Goal: Task Accomplishment & Management: Use online tool/utility

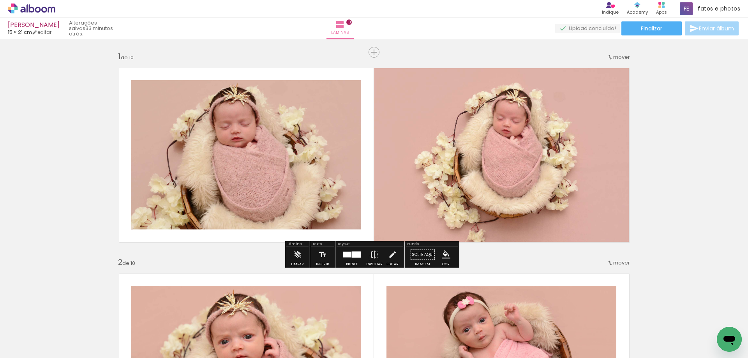
click at [345, 253] on div at bounding box center [347, 254] width 8 height 5
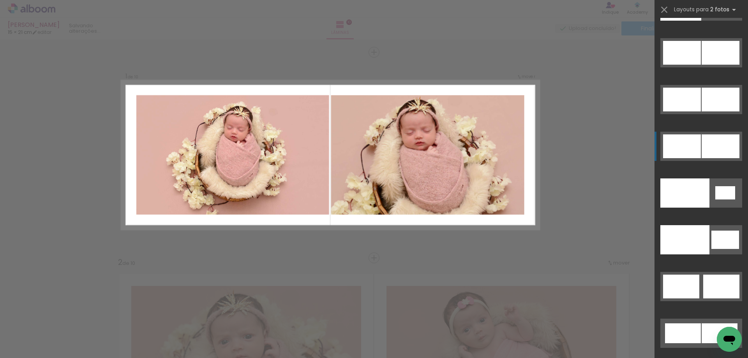
scroll to position [4100, 0]
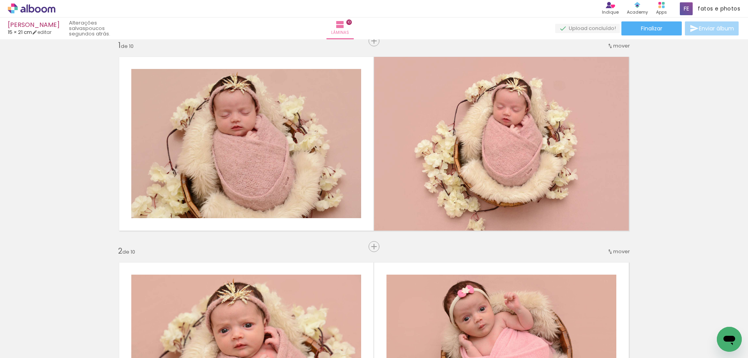
scroll to position [0, 0]
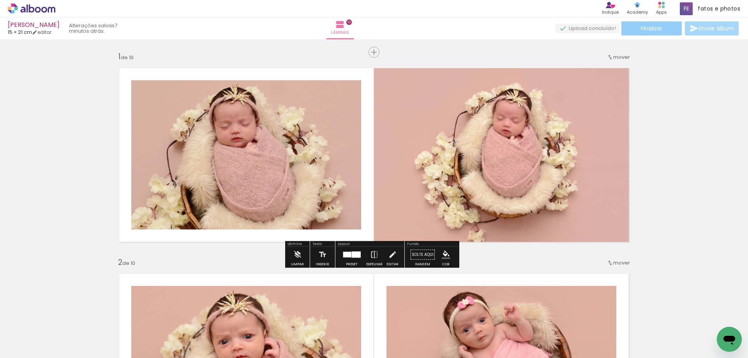
click at [658, 28] on span "Finalizar" at bounding box center [651, 28] width 21 height 5
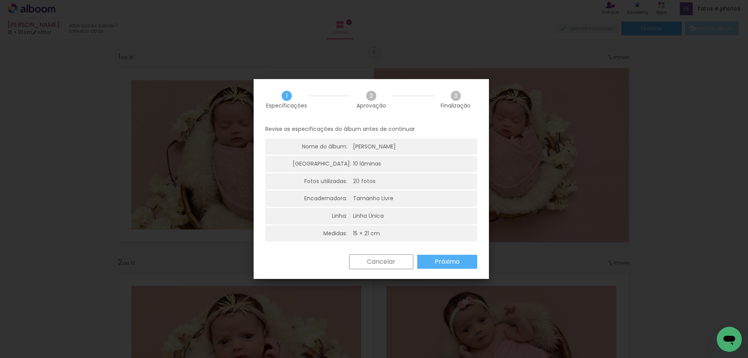
click at [0, 0] on slot "Próximo" at bounding box center [0, 0] width 0 height 0
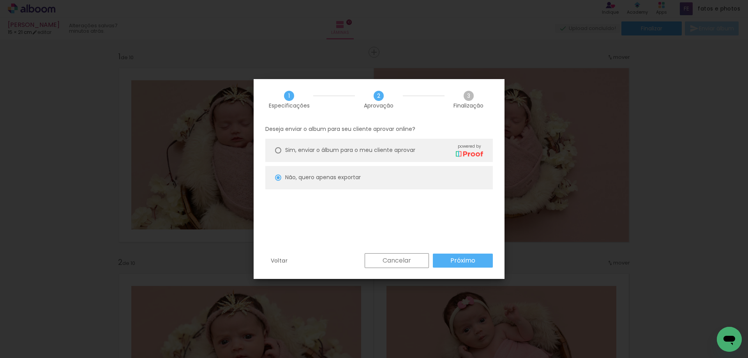
click at [0, 0] on slot "Próximo" at bounding box center [0, 0] width 0 height 0
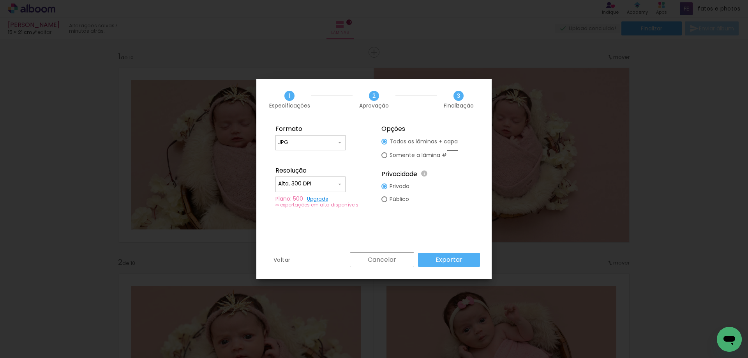
click at [325, 185] on input "Alta, 300 DPI" at bounding box center [307, 184] width 58 height 8
click at [0, 0] on slot "Baixa" at bounding box center [0, 0] width 0 height 0
type input "Baixa"
click at [0, 0] on slot "Exportar" at bounding box center [0, 0] width 0 height 0
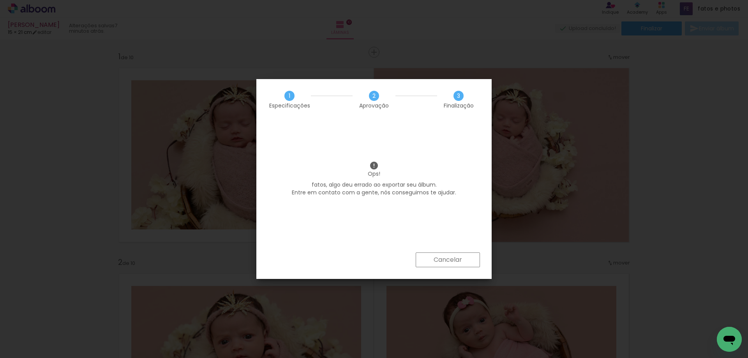
click at [0, 0] on slot "Cancelar" at bounding box center [0, 0] width 0 height 0
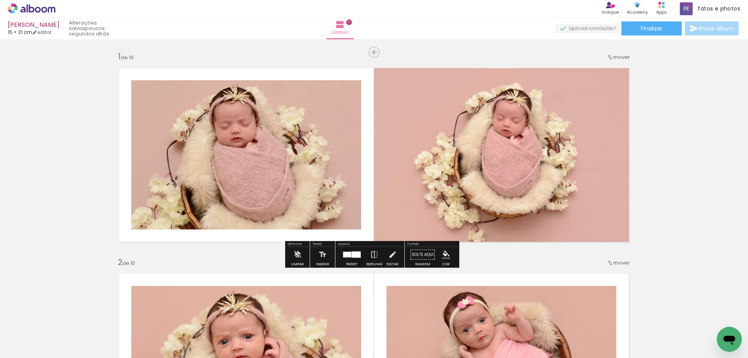
click at [37, 9] on icon at bounding box center [32, 9] width 48 height 10
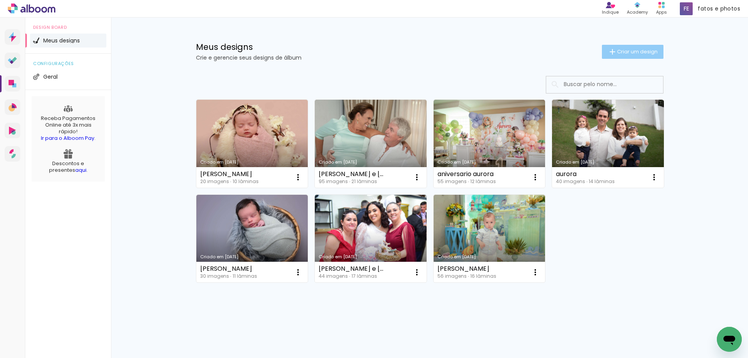
click at [625, 51] on span "Criar um design" at bounding box center [637, 51] width 41 height 5
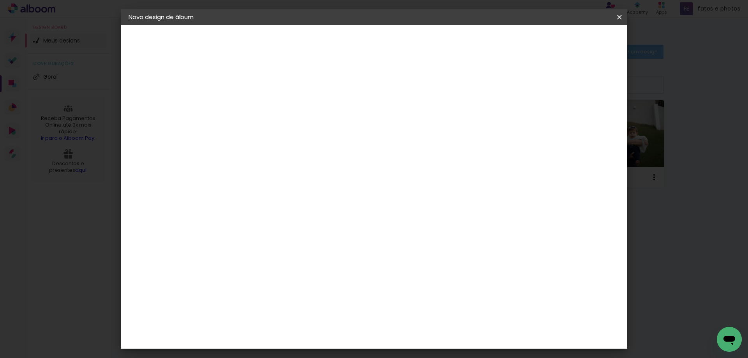
click at [256, 102] on input at bounding box center [256, 105] width 0 height 12
type input "[PERSON_NAME]"
type paper-input "[PERSON_NAME]"
click at [336, 45] on paper-button "Avançar" at bounding box center [317, 41] width 38 height 13
click at [392, 159] on div "Sugerir uma encadernadora" at bounding box center [368, 162] width 48 height 12
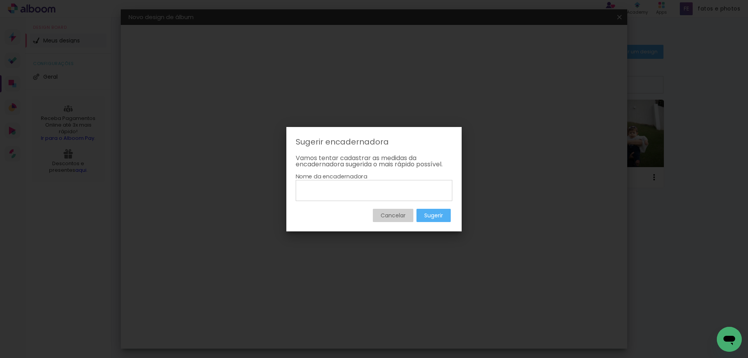
click at [0, 0] on slot "Cancelar" at bounding box center [0, 0] width 0 height 0
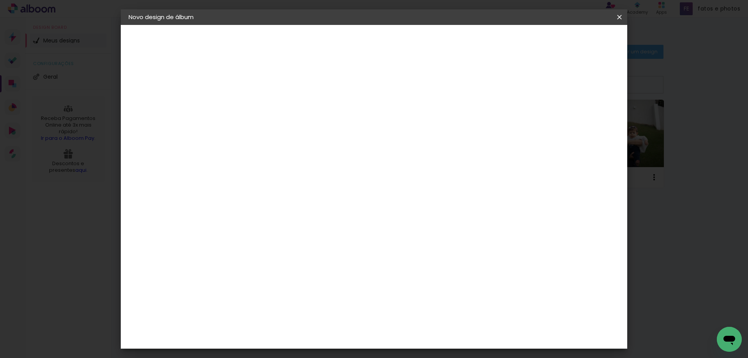
click at [402, 119] on paper-item "Tamanho Livre" at bounding box center [364, 118] width 75 height 17
click at [0, 0] on slot "Avançar" at bounding box center [0, 0] width 0 height 0
click at [571, 44] on span "Iniciar design" at bounding box center [552, 41] width 35 height 5
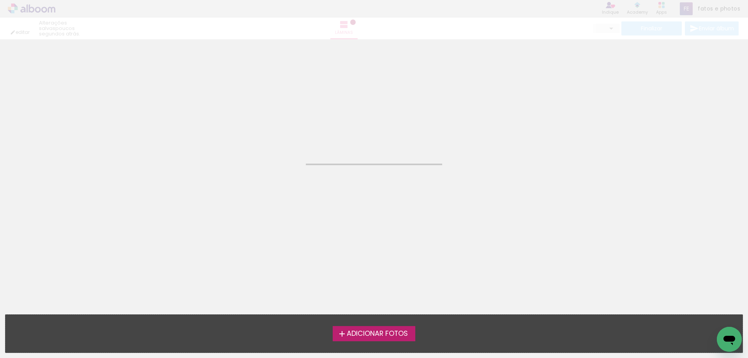
click at [372, 336] on span "Adicionar Fotos" at bounding box center [377, 333] width 61 height 7
click at [0, 0] on input "file" at bounding box center [0, 0] width 0 height 0
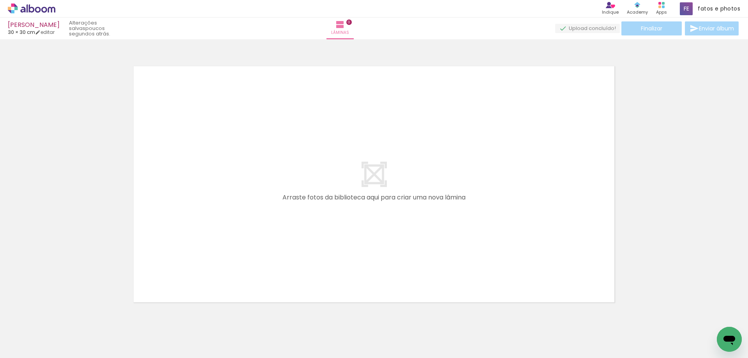
scroll to position [10, 0]
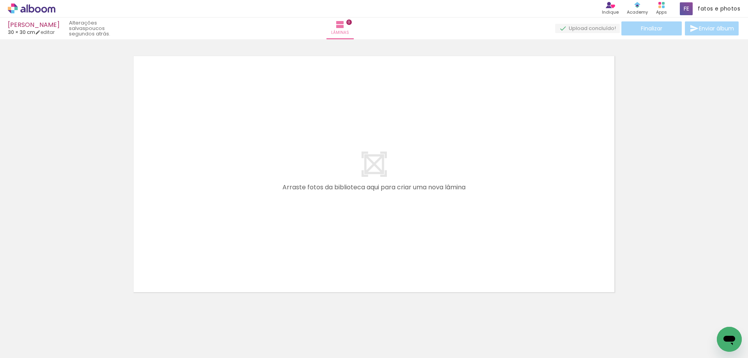
click at [64, 339] on iron-horizontal-list at bounding box center [56, 333] width 16 height 49
click at [225, 248] on quentale-layouter at bounding box center [373, 174] width 489 height 245
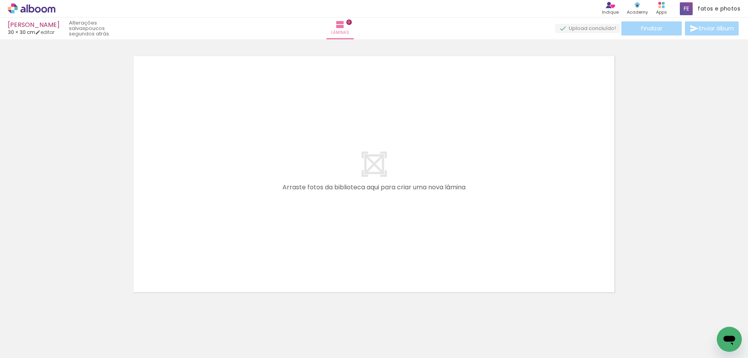
click at [33, 9] on icon at bounding box center [32, 8] width 6 height 8
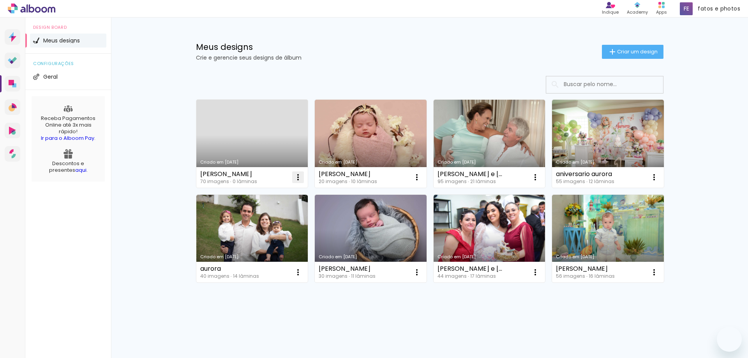
click at [297, 177] on iron-icon at bounding box center [297, 177] width 9 height 9
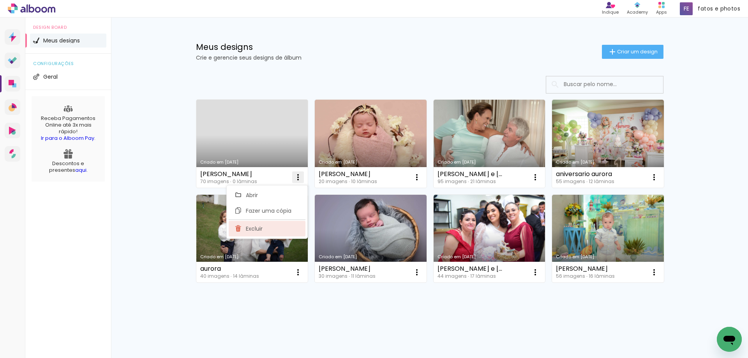
click at [256, 231] on span "Excluir" at bounding box center [254, 228] width 17 height 5
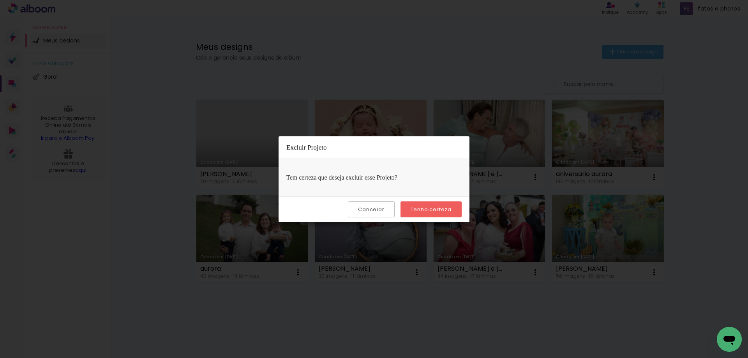
click at [0, 0] on slot "Tenho certeza" at bounding box center [0, 0] width 0 height 0
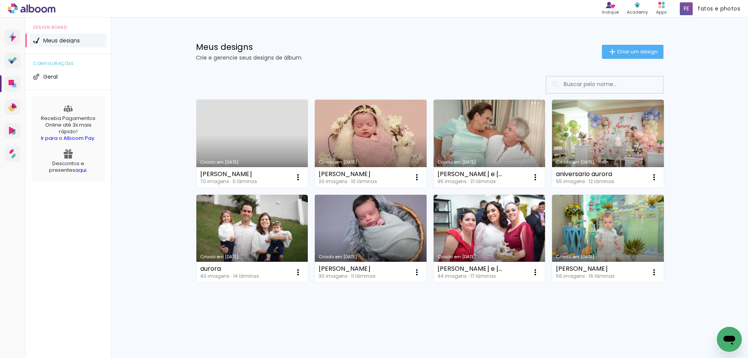
click at [426, 209] on link "Criado em [DATE]" at bounding box center [371, 239] width 112 height 88
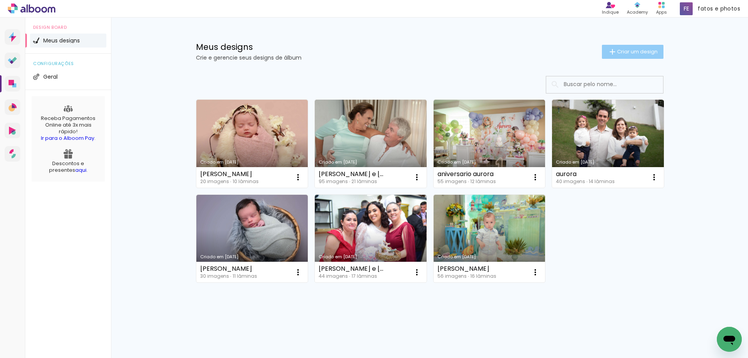
click at [626, 53] on span "Criar um design" at bounding box center [637, 51] width 41 height 5
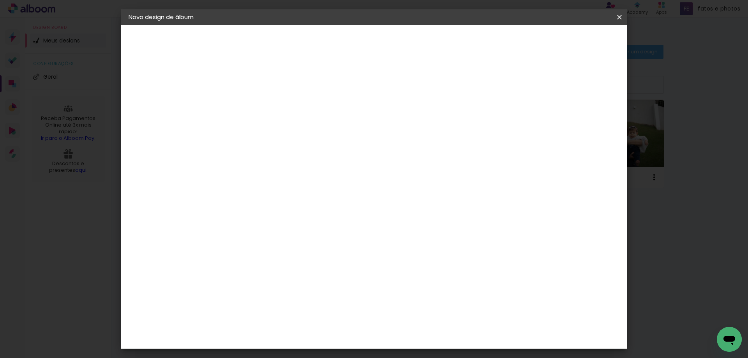
click at [256, 106] on input at bounding box center [256, 105] width 0 height 12
type input "[PERSON_NAME]"
type paper-input "[PERSON_NAME]"
click at [0, 0] on slot "Avançar" at bounding box center [0, 0] width 0 height 0
click at [0, 0] on slot "Tamanho Livre" at bounding box center [0, 0] width 0 height 0
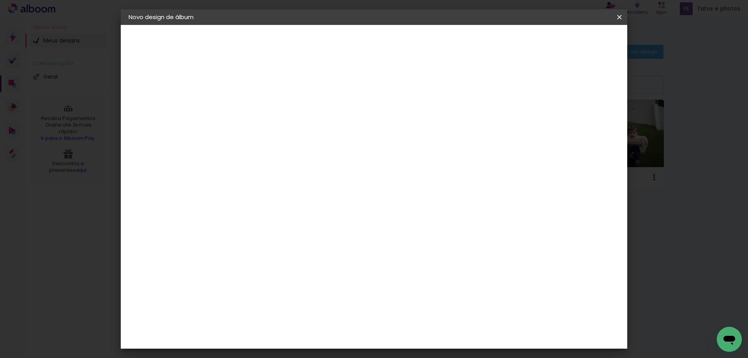
click at [0, 0] on slot "Avançar" at bounding box center [0, 0] width 0 height 0
click at [571, 42] on span "Iniciar design" at bounding box center [552, 41] width 35 height 5
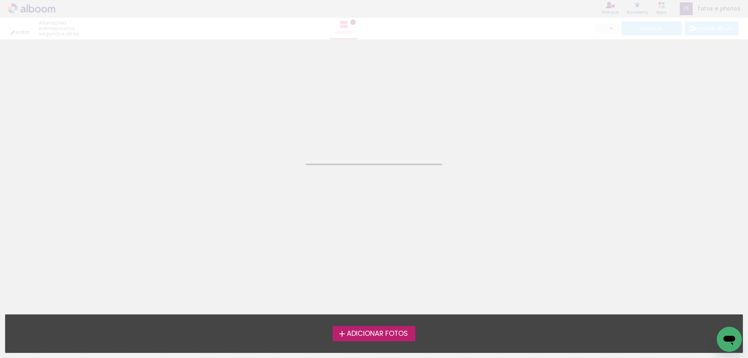
click at [372, 336] on span "Adicionar Fotos" at bounding box center [377, 333] width 61 height 7
click at [0, 0] on input "file" at bounding box center [0, 0] width 0 height 0
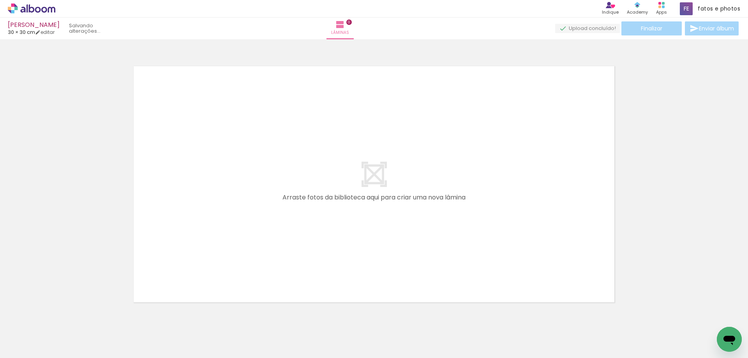
scroll to position [10, 0]
click at [77, 335] on div at bounding box center [78, 331] width 26 height 39
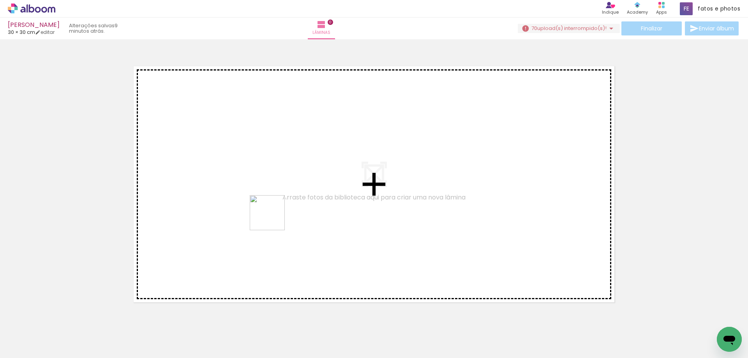
drag, startPoint x: 117, startPoint y: 326, endPoint x: 274, endPoint y: 218, distance: 190.3
click at [274, 218] on quentale-workspace at bounding box center [374, 179] width 748 height 358
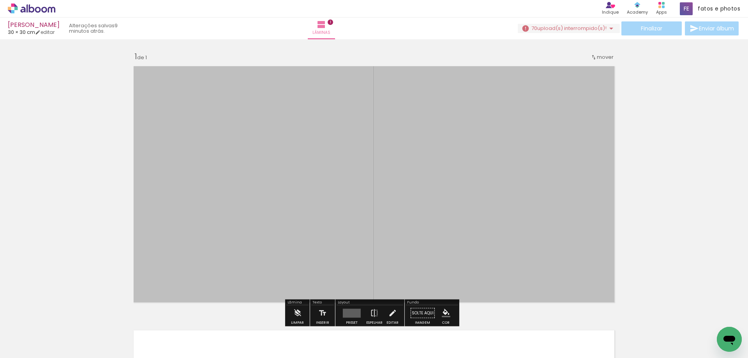
click at [605, 54] on span "mover" at bounding box center [605, 56] width 17 height 7
click at [639, 71] on div "Inserir lâmina 1 de 1" at bounding box center [374, 306] width 748 height 528
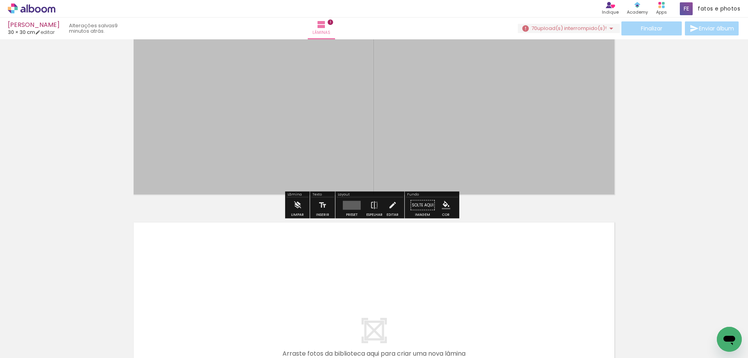
scroll to position [117, 0]
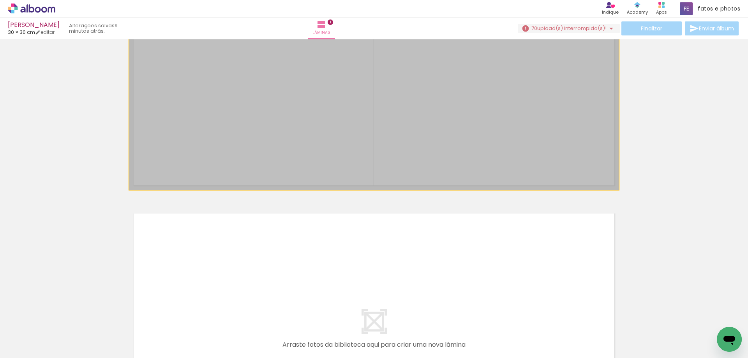
click at [384, 114] on div at bounding box center [373, 67] width 489 height 245
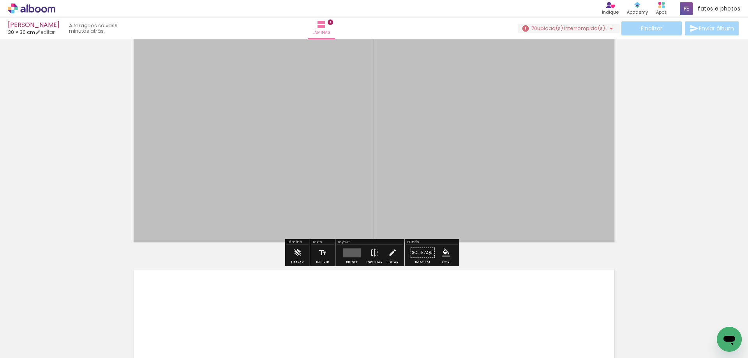
scroll to position [0, 0]
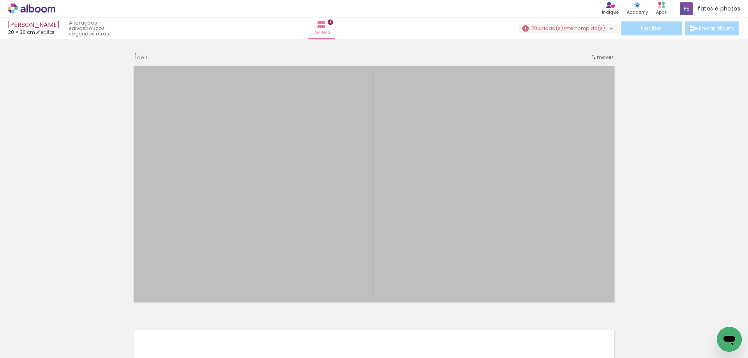
click at [31, 9] on icon at bounding box center [32, 9] width 48 height 10
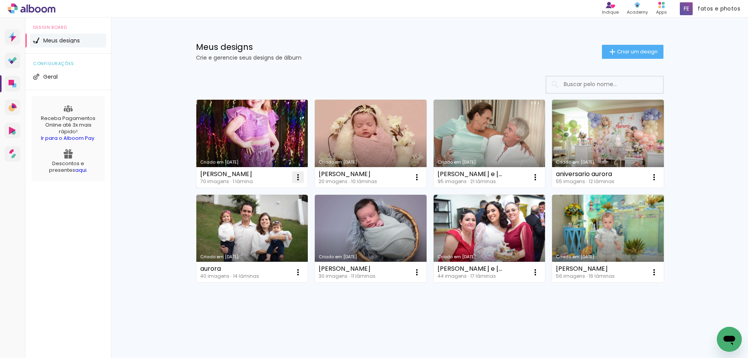
click at [297, 178] on iron-icon at bounding box center [297, 177] width 9 height 9
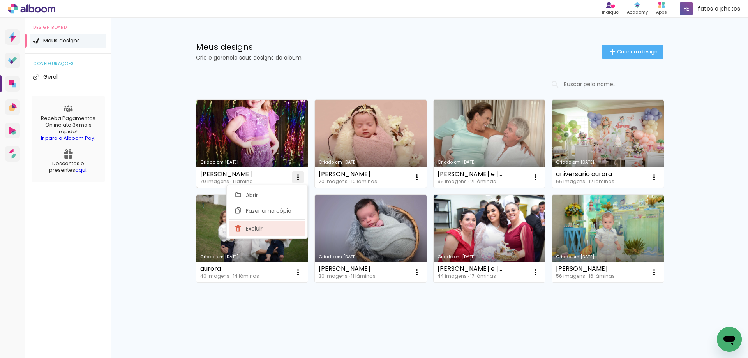
click at [255, 231] on span "Excluir" at bounding box center [254, 228] width 17 height 5
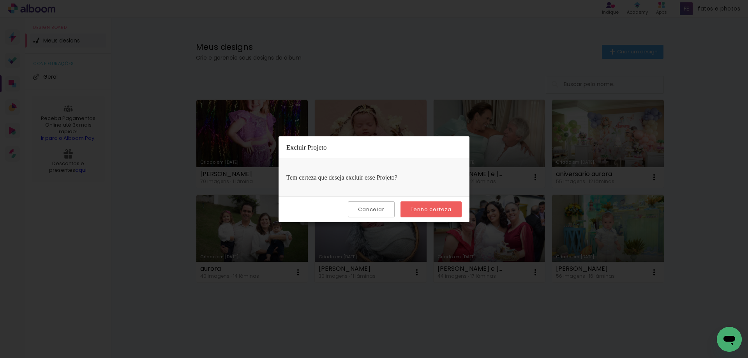
click at [0, 0] on slot "Tenho certeza" at bounding box center [0, 0] width 0 height 0
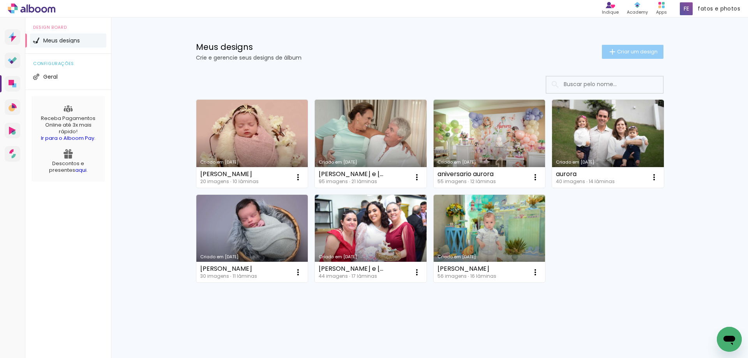
click at [621, 52] on span "Criar um design" at bounding box center [637, 51] width 41 height 5
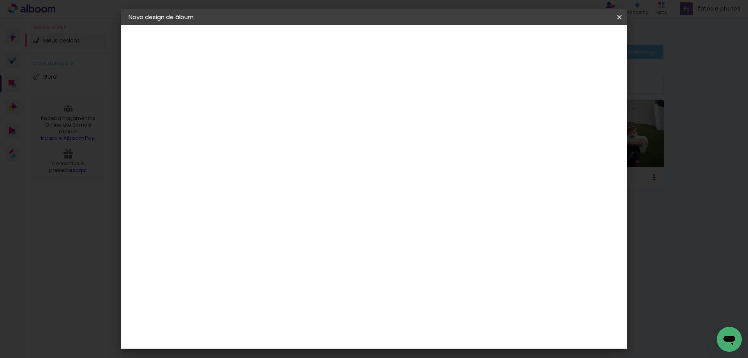
click at [256, 106] on input at bounding box center [256, 105] width 0 height 12
type input "Marthina"
type paper-input "Marthina"
click at [336, 47] on paper-button "Avançar" at bounding box center [317, 41] width 38 height 13
click at [0, 0] on slot "Tamanho Livre" at bounding box center [0, 0] width 0 height 0
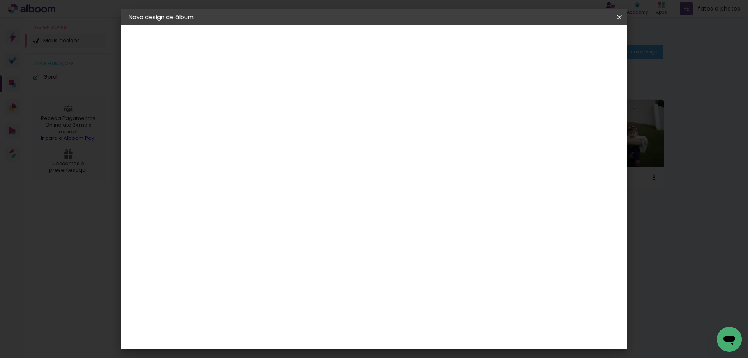
click at [0, 0] on slot "Avançar" at bounding box center [0, 0] width 0 height 0
click at [571, 41] on span "Iniciar design" at bounding box center [552, 41] width 35 height 5
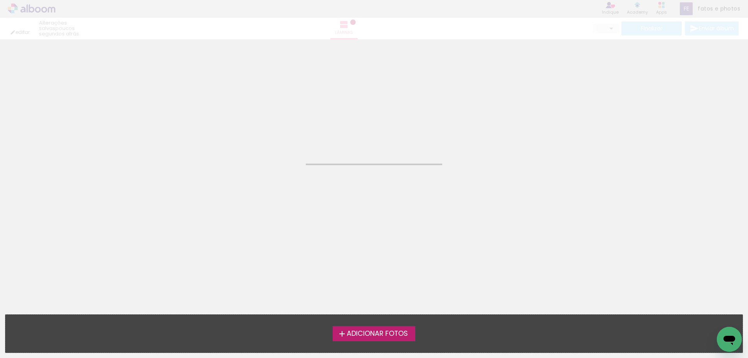
click at [386, 335] on span "Adicionar Fotos" at bounding box center [377, 333] width 61 height 7
click at [0, 0] on input "file" at bounding box center [0, 0] width 0 height 0
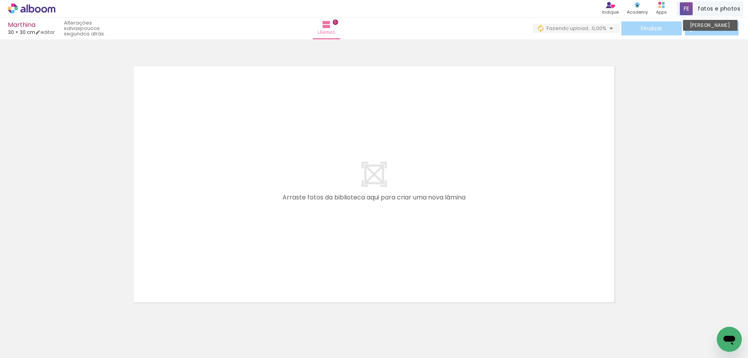
click at [686, 6] on span at bounding box center [686, 8] width 13 height 13
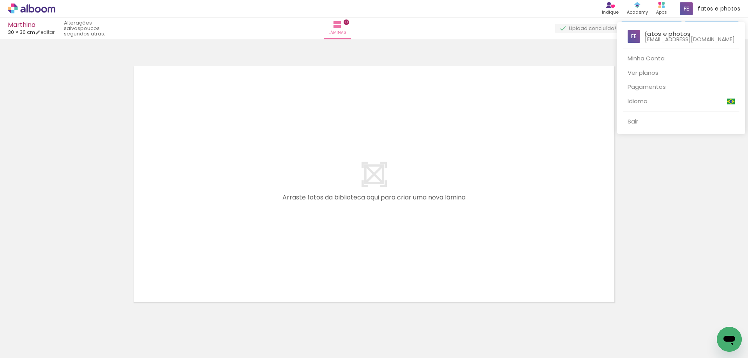
click at [668, 184] on div at bounding box center [374, 179] width 748 height 358
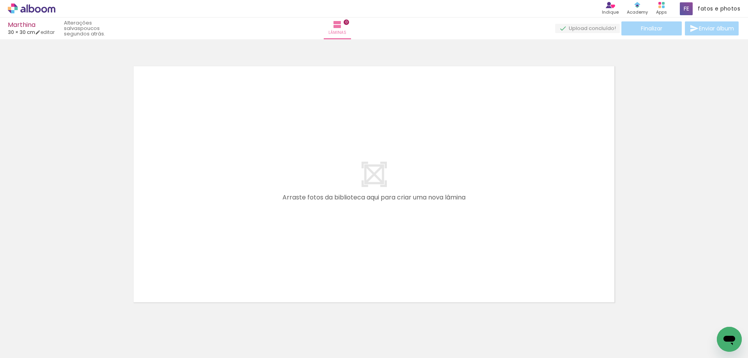
click at [729, 337] on icon "Abrir janela de mensagens" at bounding box center [729, 340] width 12 height 9
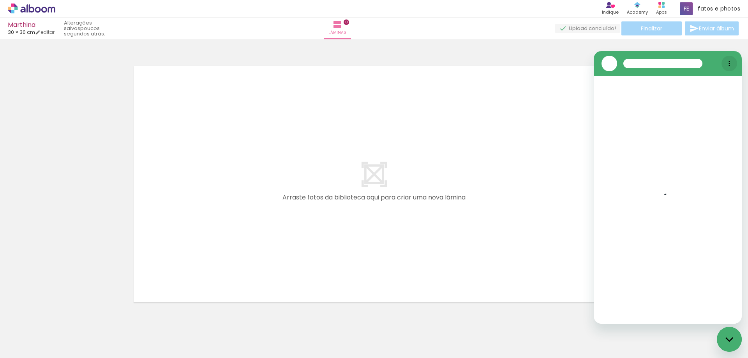
click at [729, 63] on circle "Menu de opções" at bounding box center [729, 63] width 1 height 1
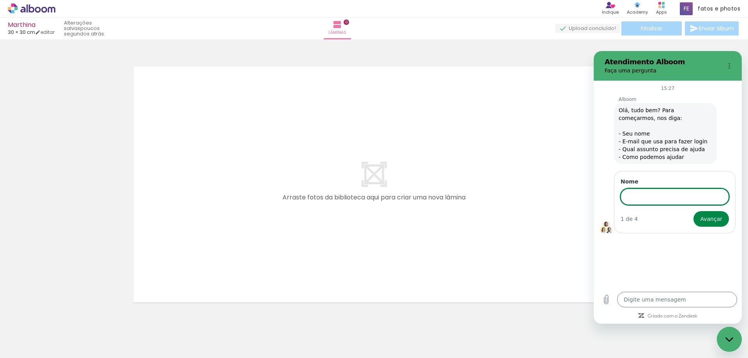
click at [567, 46] on div at bounding box center [374, 174] width 748 height 264
click at [725, 342] on div "Fechar janela de mensagens" at bounding box center [728, 339] width 23 height 23
type textarea "x"
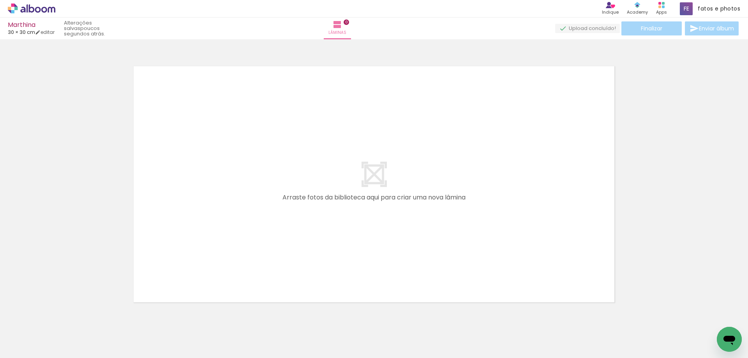
scroll to position [25, 0]
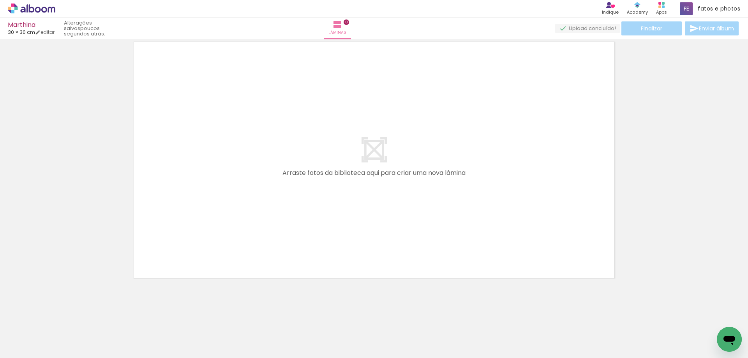
click at [33, 333] on input "Todas as fotos" at bounding box center [22, 334] width 30 height 7
click at [0, 0] on slot "Não utilizadas" at bounding box center [0, 0] width 0 height 0
type input "Não utilizadas"
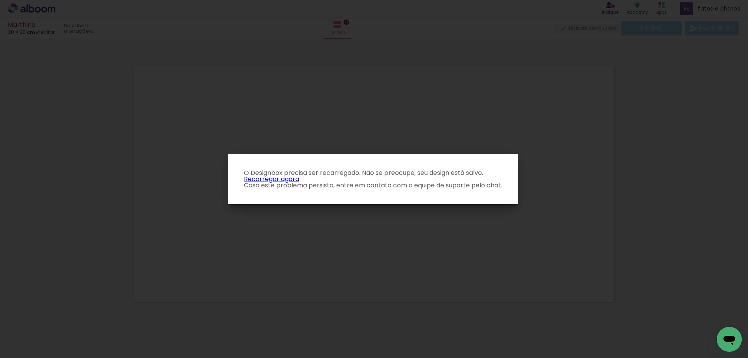
scroll to position [0, 0]
click at [288, 180] on link "Recarregar agora" at bounding box center [271, 178] width 55 height 9
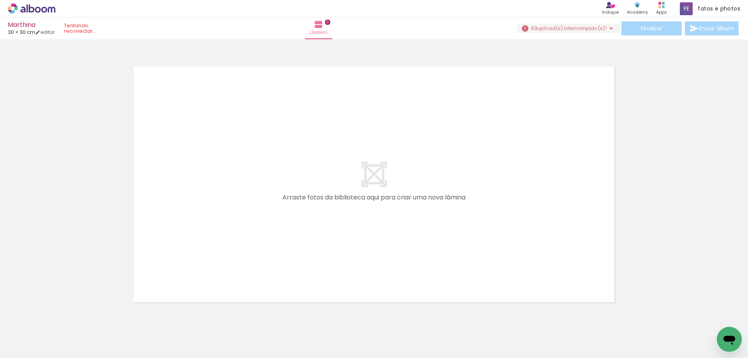
click at [696, 163] on div at bounding box center [374, 174] width 748 height 264
click at [545, 28] on span "upload(s) interrompido(s)!" at bounding box center [571, 28] width 69 height 7
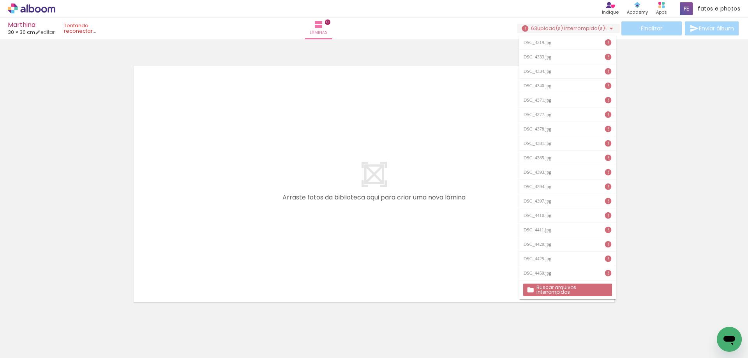
click at [659, 70] on div at bounding box center [374, 174] width 748 height 264
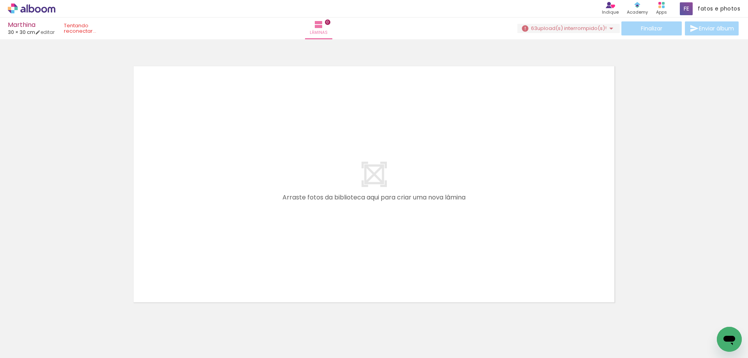
click at [32, 9] on icon at bounding box center [32, 9] width 48 height 10
click at [36, 9] on icon at bounding box center [38, 10] width 6 height 6
click at [28, 7] on icon at bounding box center [32, 9] width 48 height 10
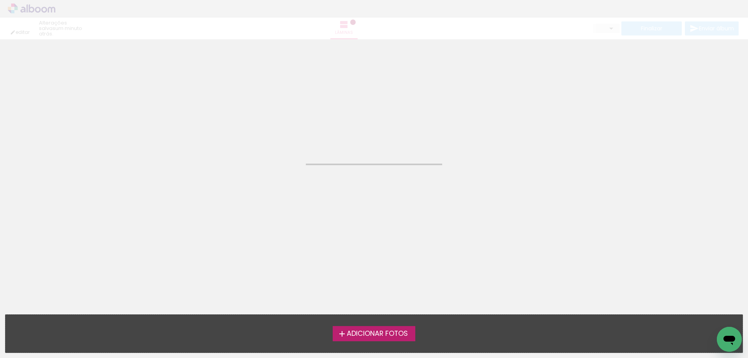
click at [33, 10] on div "editar um minuto atrás. Lâminas Finalizar Enviar álbum" at bounding box center [374, 19] width 748 height 39
